Goal: Information Seeking & Learning: Learn about a topic

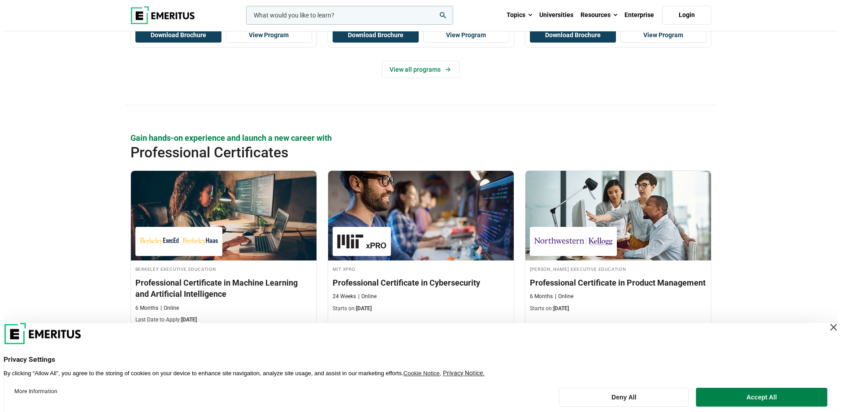
scroll to position [1256, 0]
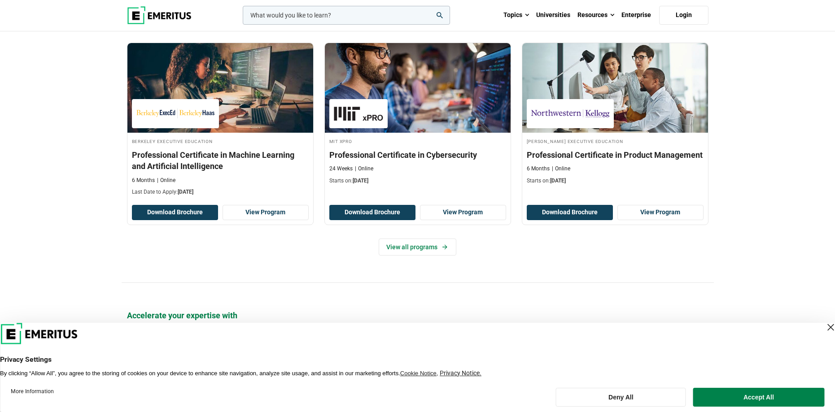
click at [374, 13] on input "woocommerce-product-search-field-0" at bounding box center [346, 15] width 207 height 19
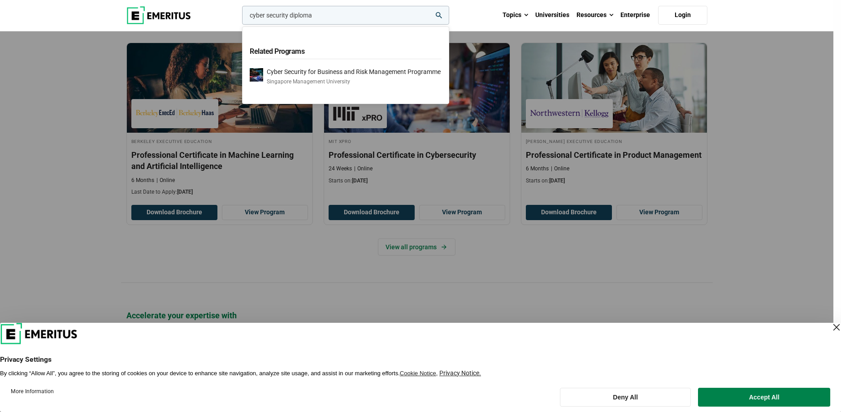
type input "cyber security diploma"
click at [240, 17] on button "search" at bounding box center [240, 17] width 0 height 0
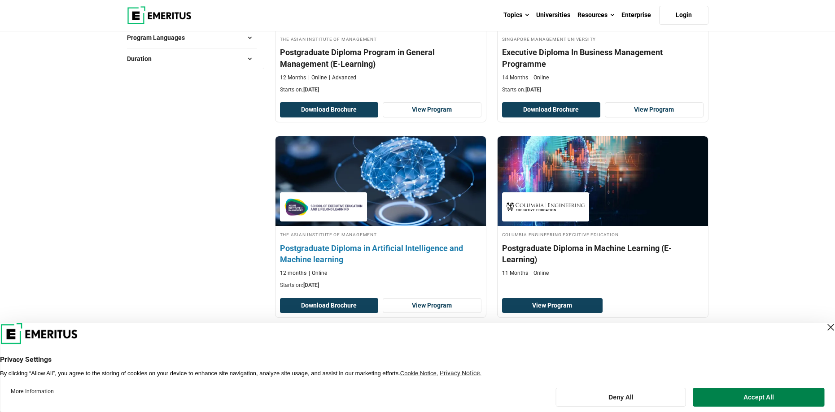
scroll to position [269, 0]
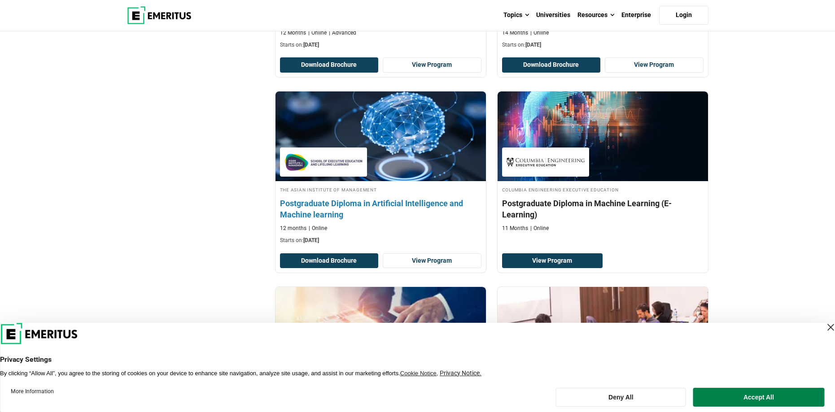
click at [424, 159] on img at bounding box center [380, 136] width 231 height 99
